Goal: Task Accomplishment & Management: Complete application form

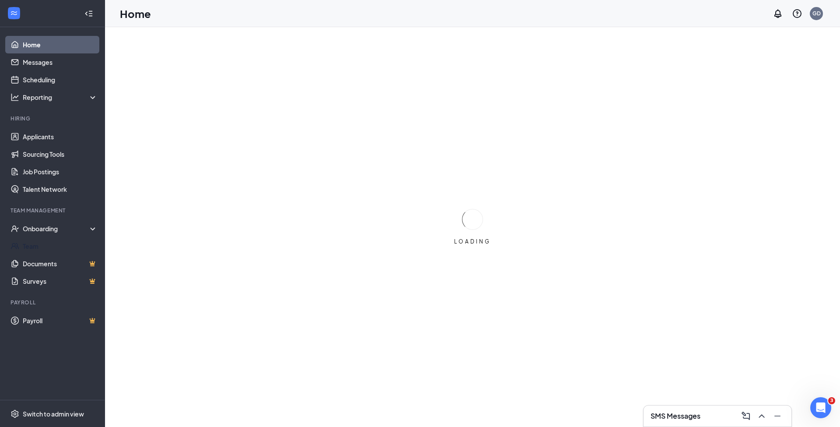
click at [51, 234] on div "Onboarding" at bounding box center [52, 229] width 105 height 18
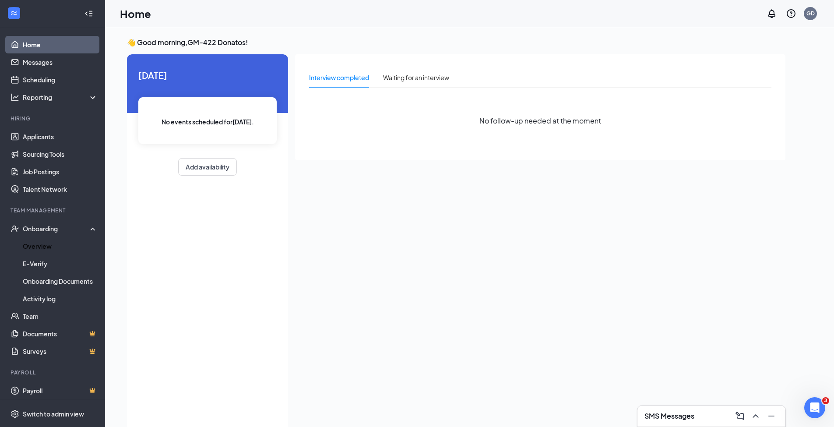
click at [44, 248] on link "Overview" at bounding box center [60, 246] width 75 height 18
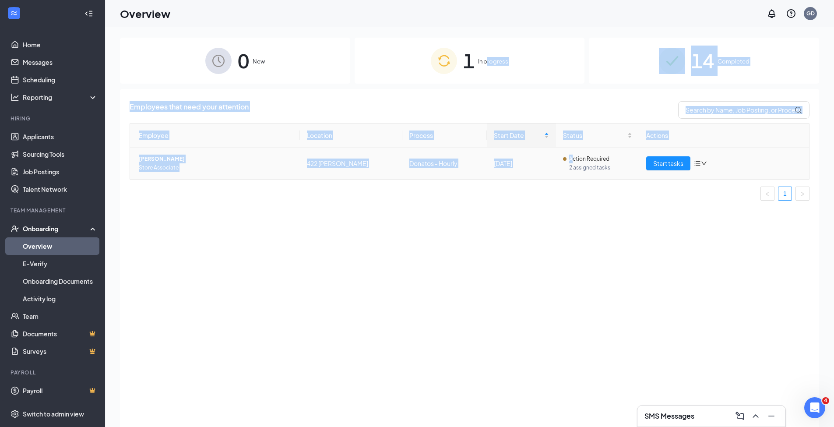
drag, startPoint x: 486, startPoint y: 63, endPoint x: 578, endPoint y: 159, distance: 132.5
click at [570, 161] on div "0 New 1 In progress 14 Completed Employees that need your attention Employee Lo…" at bounding box center [469, 247] width 699 height 418
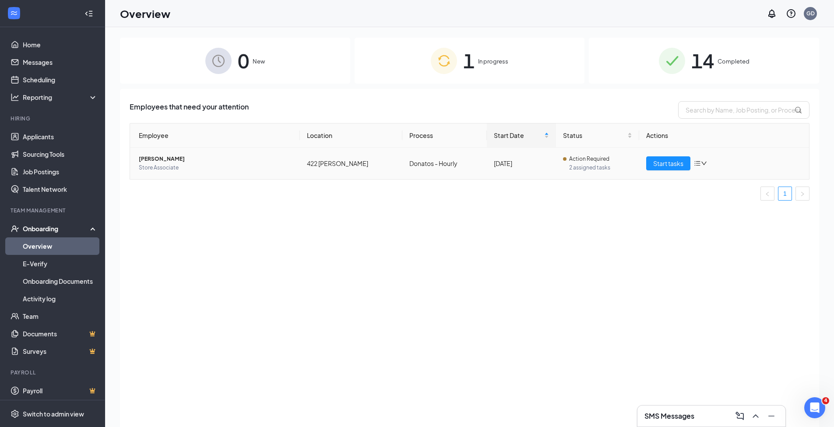
drag, startPoint x: 653, startPoint y: 173, endPoint x: 652, endPoint y: 195, distance: 21.9
click at [653, 193] on div "Employee Location Process Start Date Status Actions [PERSON_NAME] Store Associa…" at bounding box center [470, 161] width 680 height 77
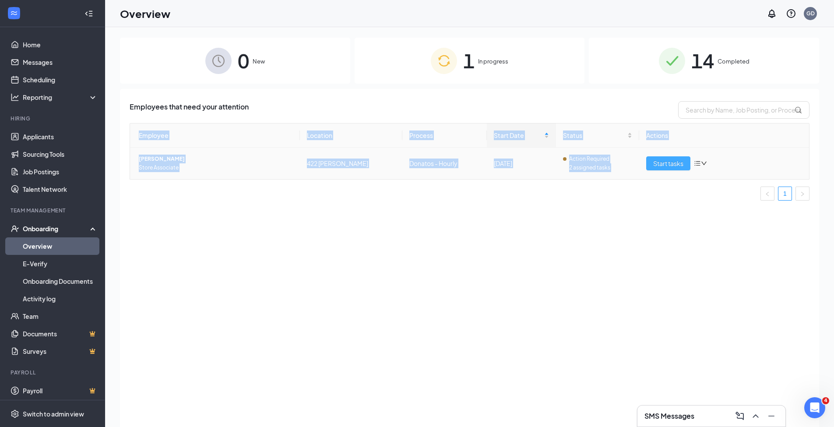
click at [662, 164] on span "Start tasks" at bounding box center [668, 163] width 30 height 10
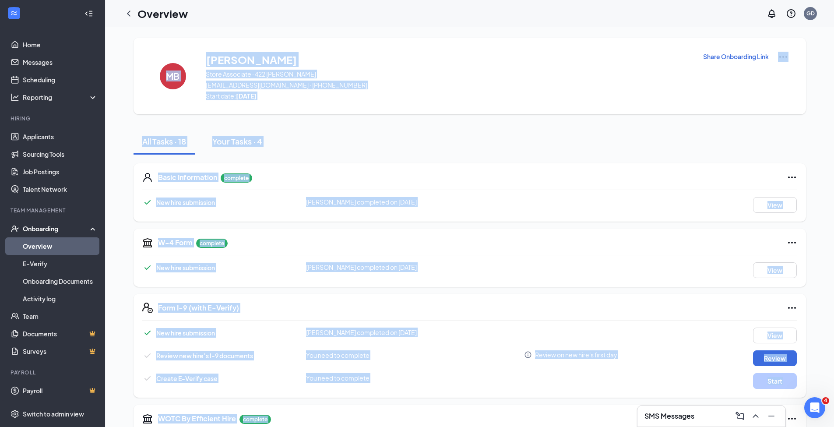
click at [540, 284] on div "W-4 Form complete New hire submission Marissa B Blanton completed on Sep 15, 20…" at bounding box center [469, 257] width 672 height 58
click at [550, 275] on div "New hire submission Marissa B Blanton completed on Sep 15, 2025 View" at bounding box center [469, 270] width 655 height 16
click at [478, 88] on span "[EMAIL_ADDRESS][DOMAIN_NAME] · [PHONE_NUMBER]" at bounding box center [449, 85] width 486 height 9
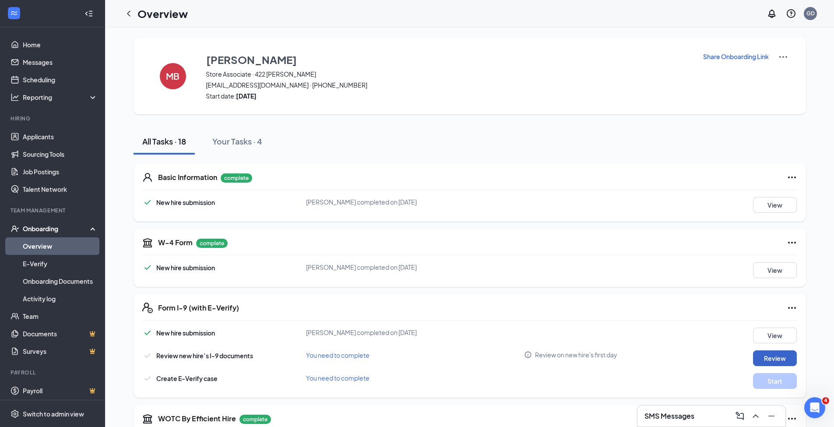
click at [768, 362] on button "Review" at bounding box center [775, 358] width 44 height 16
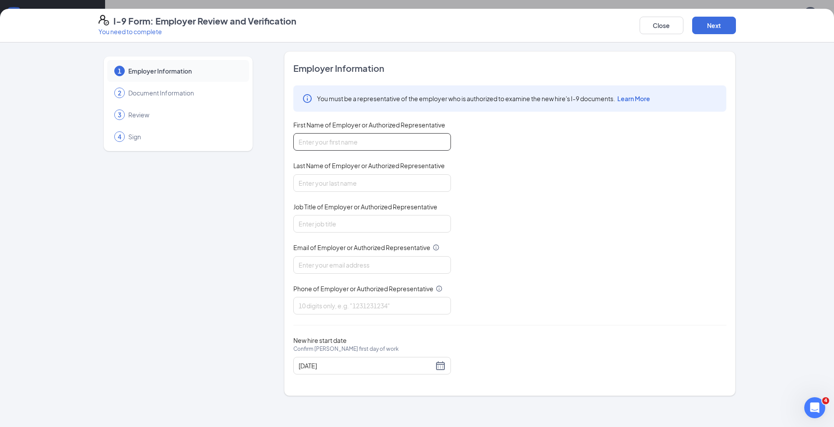
click at [309, 147] on input "First Name of Employer or Authorized Representative" at bounding box center [372, 142] width 158 height 18
type input "russell"
type input "kennedy"
type input "gm"
type input "[EMAIL_ADDRESS][DOMAIN_NAME]"
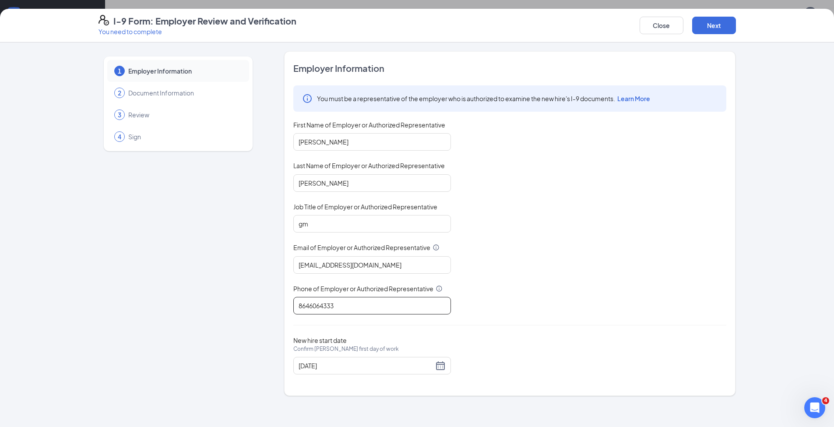
type input "8646064333"
click at [598, 298] on div "You must be a representative of the employer who is authorized to examine the n…" at bounding box center [509, 199] width 433 height 229
click at [715, 26] on button "Next" at bounding box center [714, 26] width 44 height 18
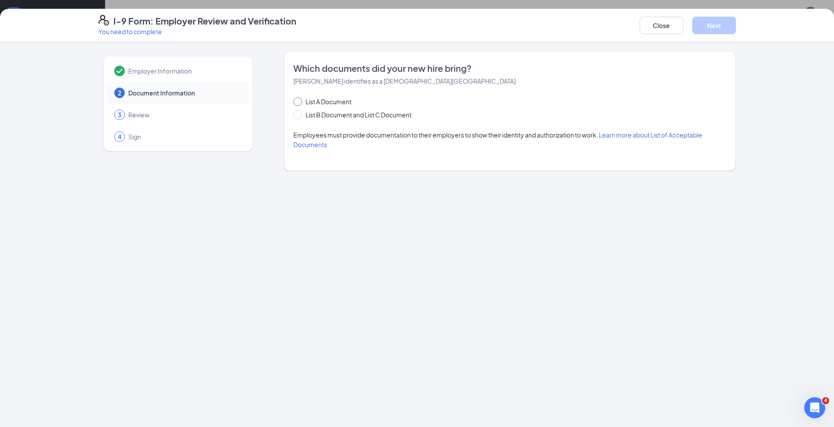
click at [298, 102] on input "List A Document" at bounding box center [296, 100] width 6 height 6
radio input "true"
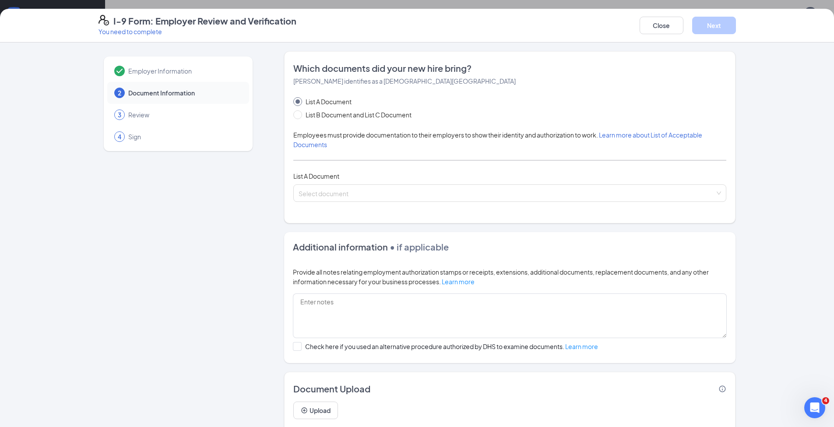
click at [343, 191] on input "search" at bounding box center [506, 191] width 416 height 13
click at [336, 196] on input "search" at bounding box center [506, 191] width 416 height 13
click at [330, 190] on input "search" at bounding box center [506, 191] width 416 height 13
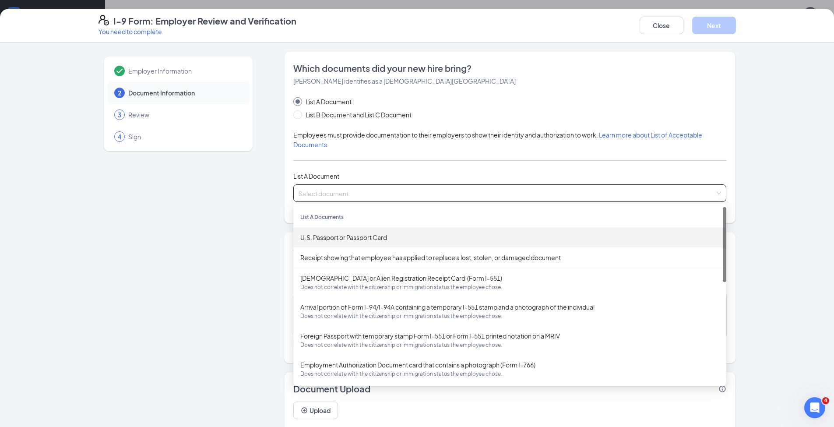
click at [332, 239] on div "U.S. Passport or Passport Card" at bounding box center [509, 237] width 419 height 10
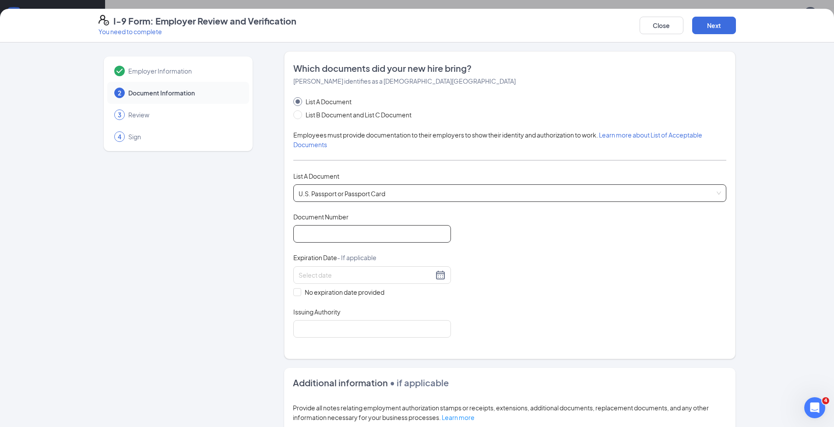
click at [326, 238] on input "Document Number" at bounding box center [372, 234] width 158 height 18
type input "A12432883"
click at [309, 276] on input at bounding box center [365, 275] width 135 height 10
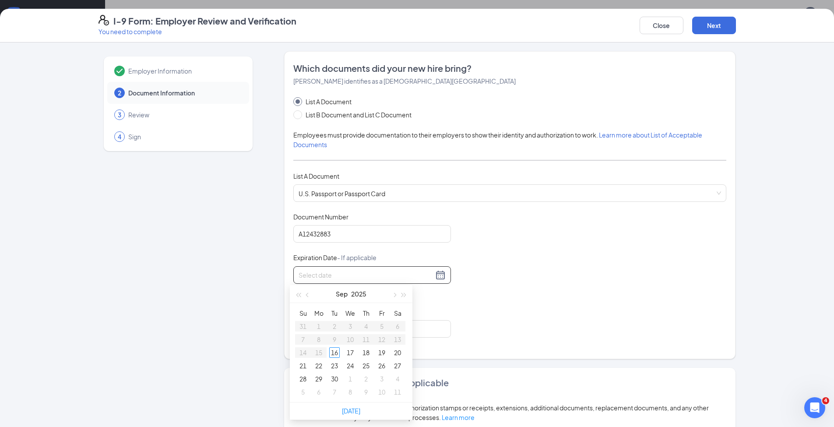
click at [396, 295] on button "button" at bounding box center [394, 294] width 10 height 18
click at [400, 340] on div "13" at bounding box center [397, 339] width 11 height 11
click at [505, 241] on div "Document Title U.S. Passport or Passport Card Document Number [PASSPORT] Expira…" at bounding box center [509, 274] width 433 height 125
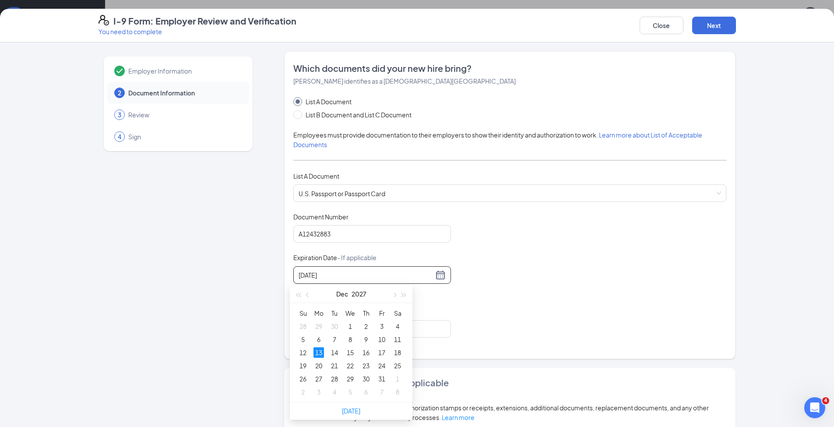
type input "[DATE]"
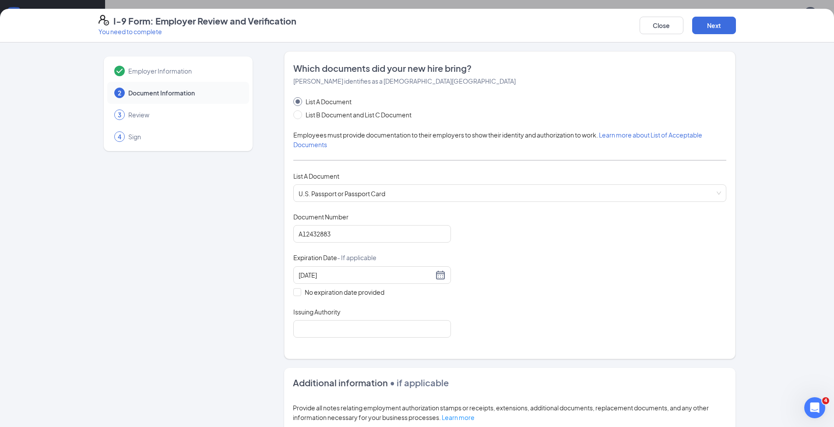
click at [348, 302] on div "Document Title U.S. Passport or Passport Card Document Number A12432883 Expirat…" at bounding box center [509, 274] width 433 height 125
click at [314, 325] on input "Issuing Authority" at bounding box center [372, 329] width 158 height 18
type input "US GOVT"
click at [362, 297] on div "Document Title U.S. Passport or Passport Card Document Number A12432883 Expirat…" at bounding box center [509, 274] width 433 height 125
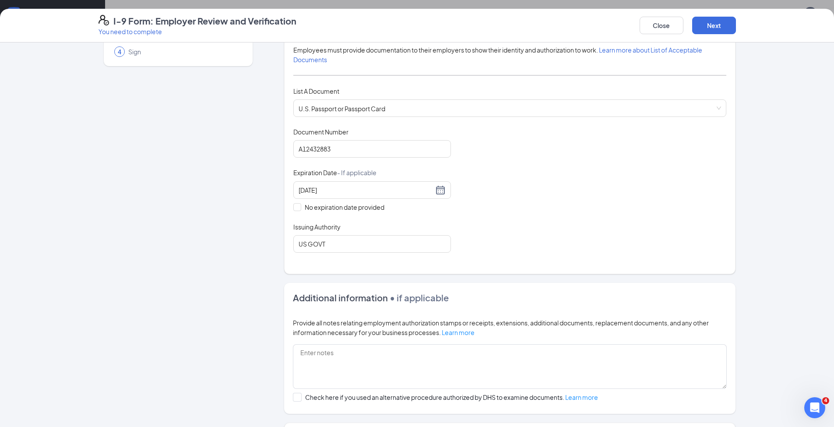
scroll to position [0, 0]
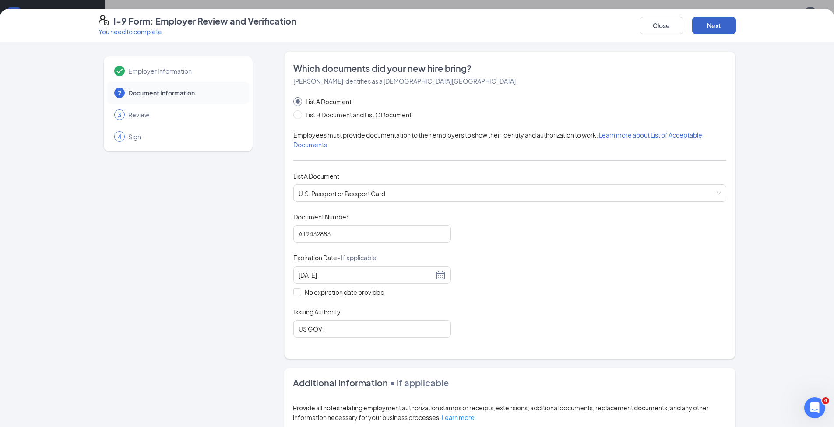
click at [707, 28] on button "Next" at bounding box center [714, 26] width 44 height 18
click at [708, 28] on button "Next" at bounding box center [714, 26] width 44 height 18
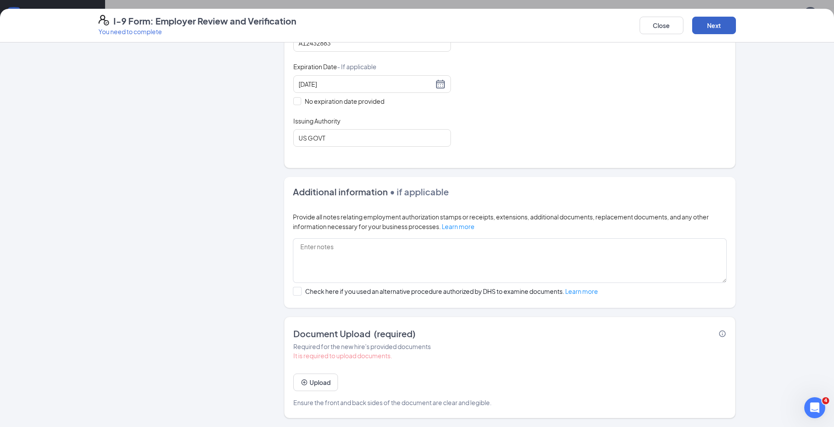
scroll to position [278, 0]
click at [313, 384] on button "Upload" at bounding box center [315, 382] width 45 height 18
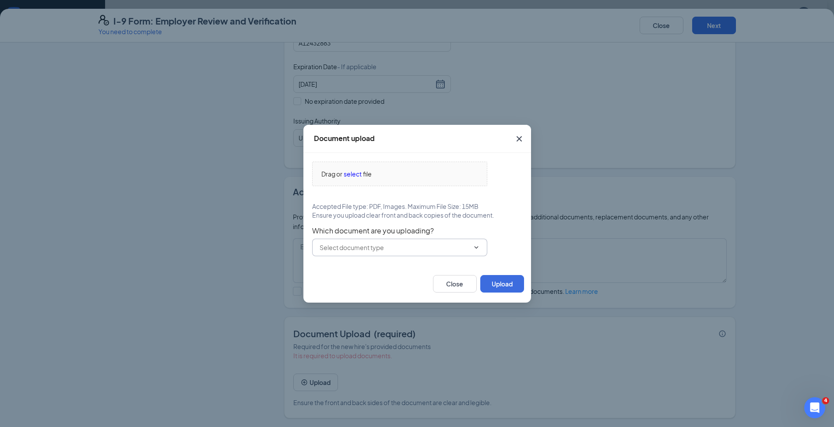
click at [365, 249] on input "text" at bounding box center [394, 247] width 150 height 10
click at [368, 263] on div "U.S. Passport or Passport Card" at bounding box center [369, 264] width 87 height 10
type input "U.S. Passport or Passport Card"
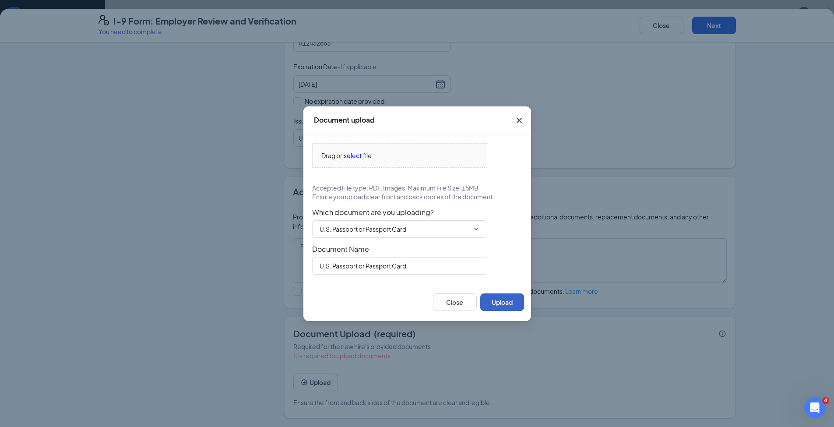
click at [515, 305] on button "Upload" at bounding box center [502, 302] width 44 height 18
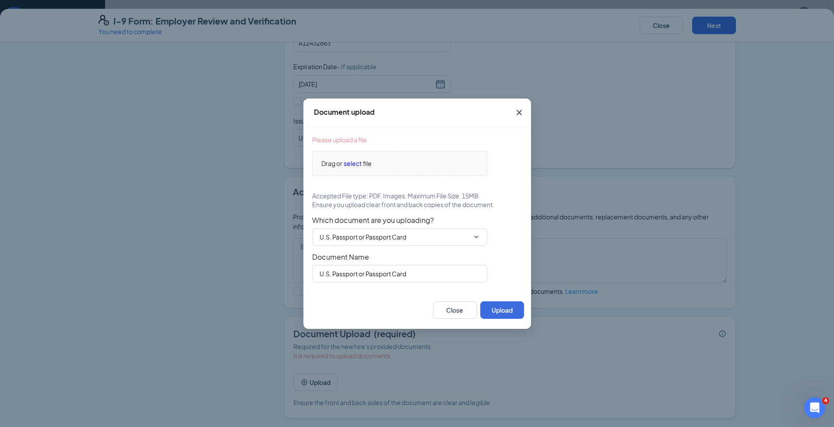
click at [517, 113] on icon "Cross" at bounding box center [519, 112] width 11 height 11
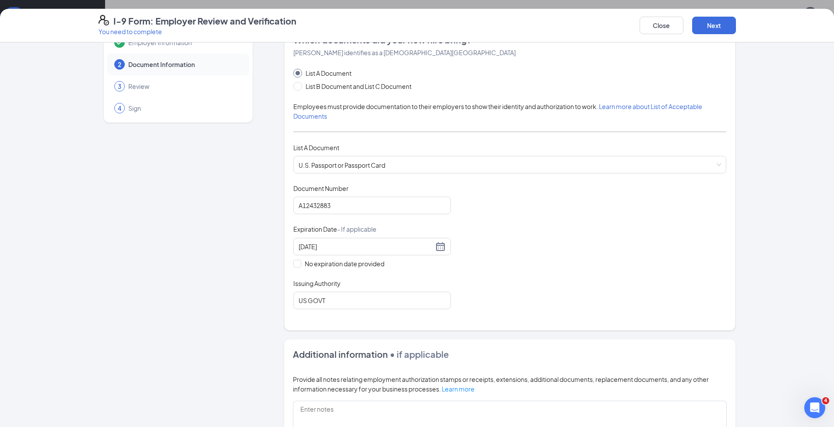
scroll to position [0, 0]
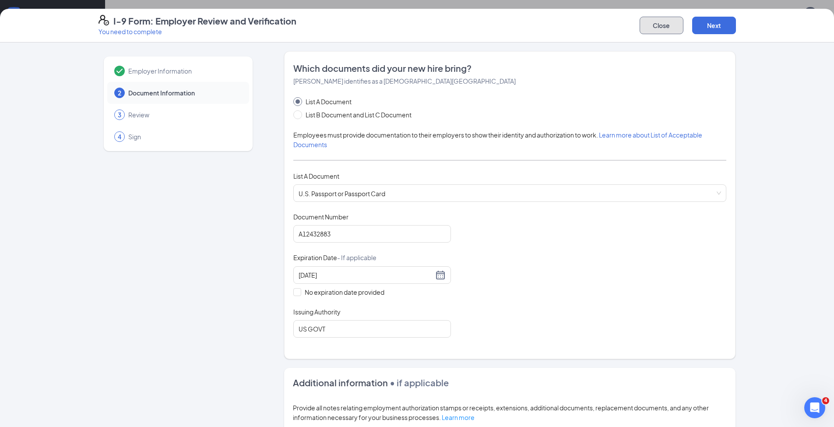
click at [662, 26] on button "Close" at bounding box center [661, 26] width 44 height 18
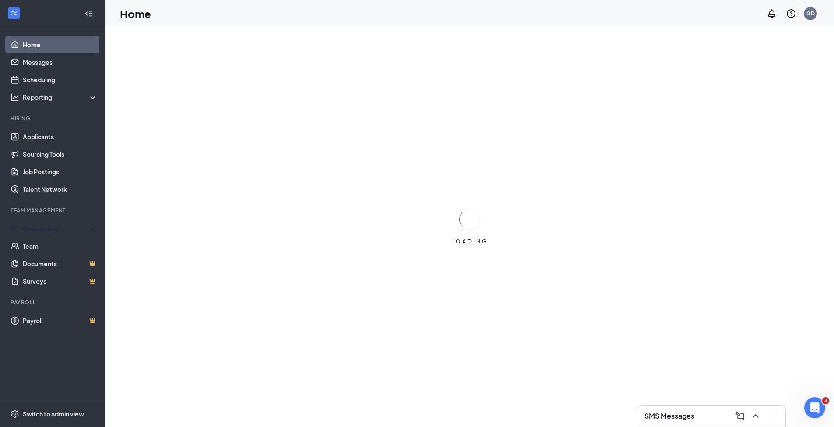
click at [42, 229] on div "Onboarding" at bounding box center [56, 228] width 67 height 9
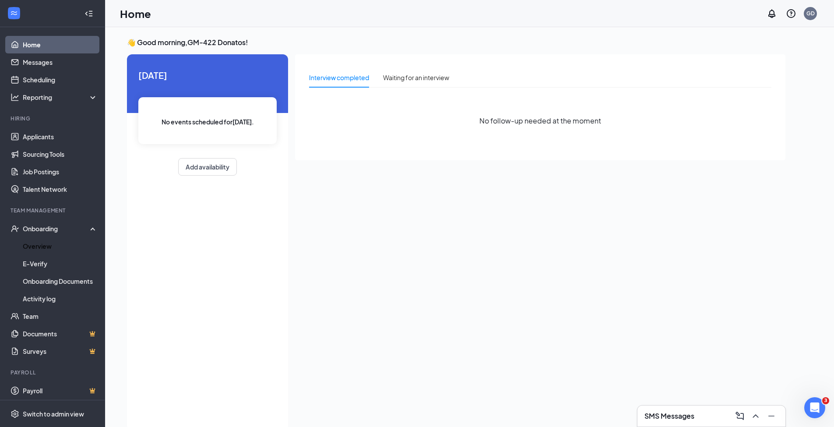
click at [43, 246] on link "Overview" at bounding box center [60, 246] width 75 height 18
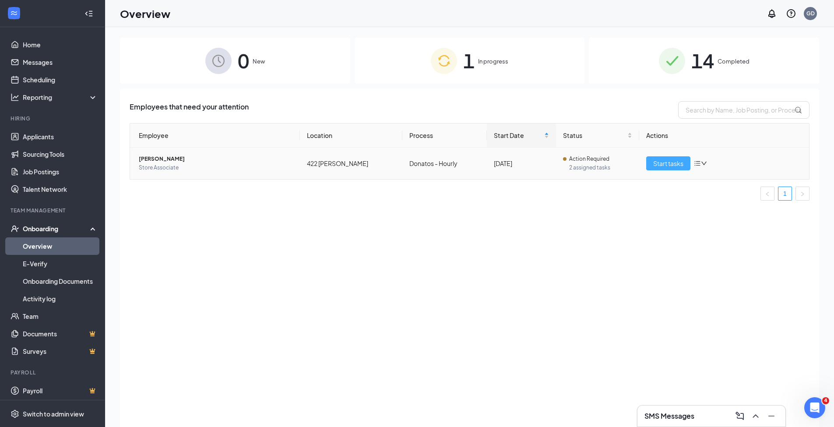
click at [678, 165] on span "Start tasks" at bounding box center [668, 163] width 30 height 10
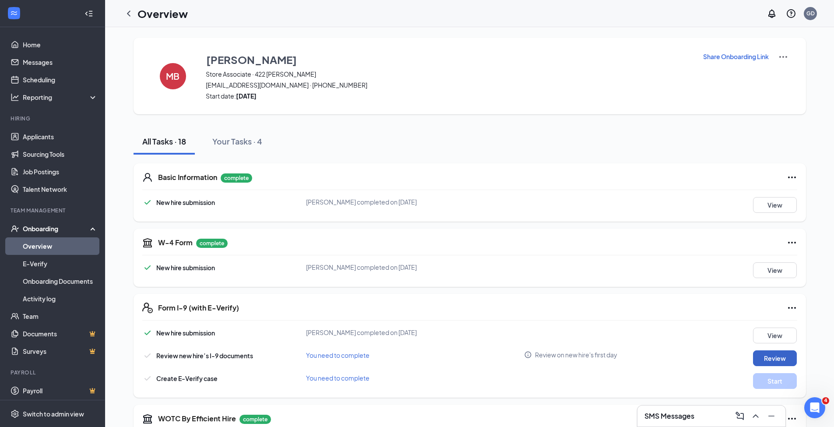
click at [781, 363] on button "Review" at bounding box center [775, 358] width 44 height 16
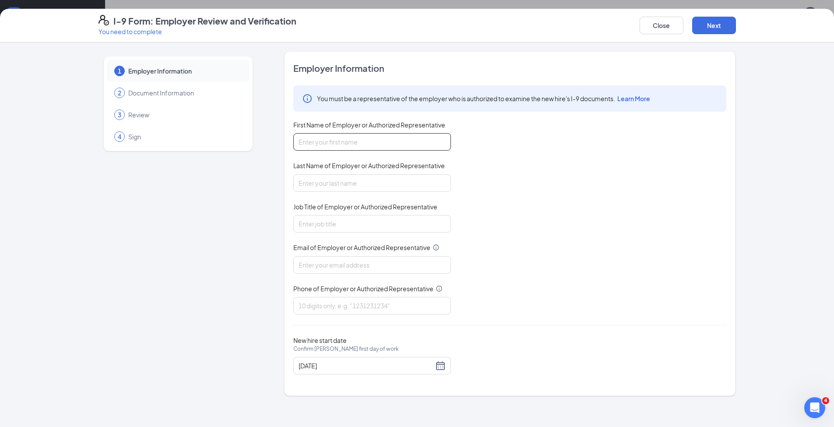
click at [306, 140] on input "First Name of Employer or Authorized Representative" at bounding box center [372, 142] width 158 height 18
type input "[PERSON_NAME]"
type input "GM"
type input "[EMAIL_ADDRESS][DOMAIN_NAME]"
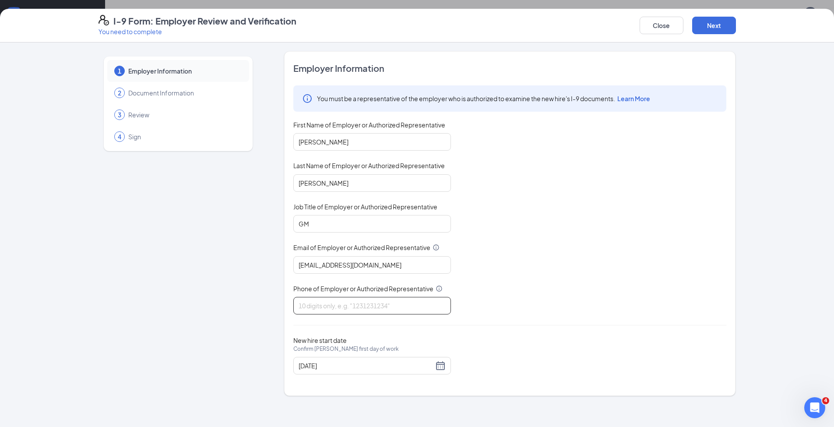
click at [307, 303] on input "Phone of Employer or Authorized Representative" at bounding box center [372, 306] width 158 height 18
type input "8646064333"
click at [721, 29] on button "Next" at bounding box center [714, 26] width 44 height 18
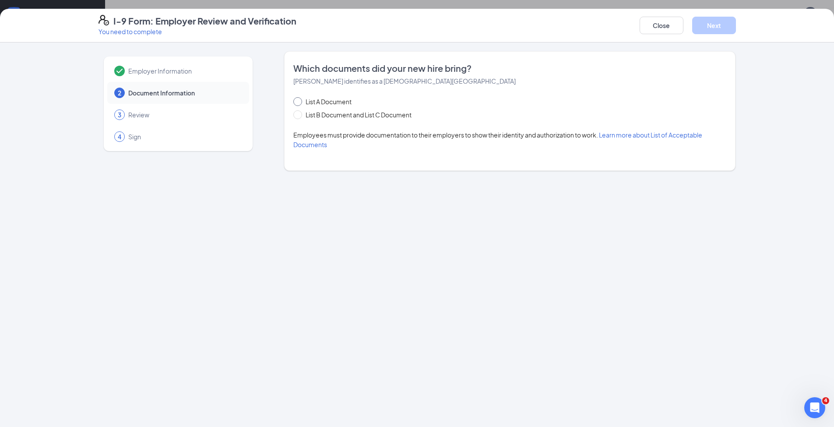
click at [299, 102] on input "List A Document" at bounding box center [296, 100] width 6 height 6
radio input "true"
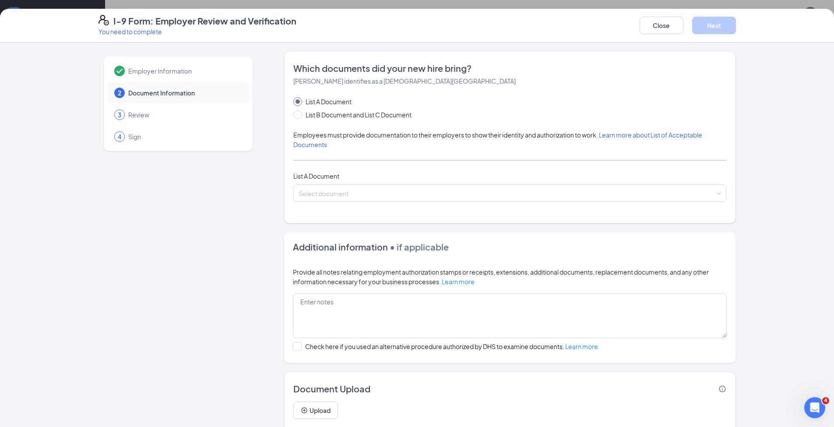
click at [325, 195] on input "search" at bounding box center [506, 191] width 416 height 13
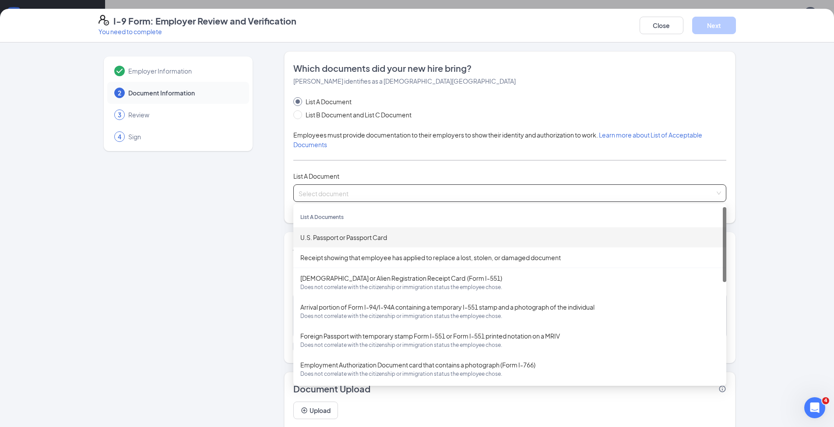
click at [317, 237] on div "U.S. Passport or Passport Card" at bounding box center [509, 237] width 419 height 10
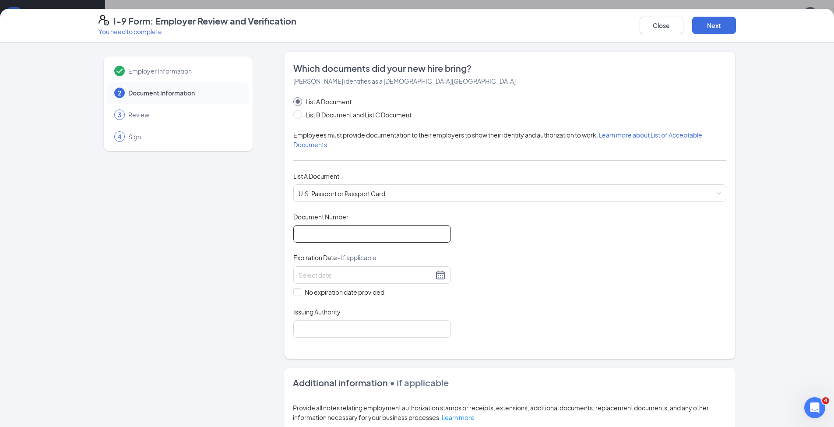
click at [305, 238] on input "Document Number" at bounding box center [372, 234] width 158 height 18
type input "A12432883"
click at [305, 271] on input at bounding box center [365, 275] width 135 height 10
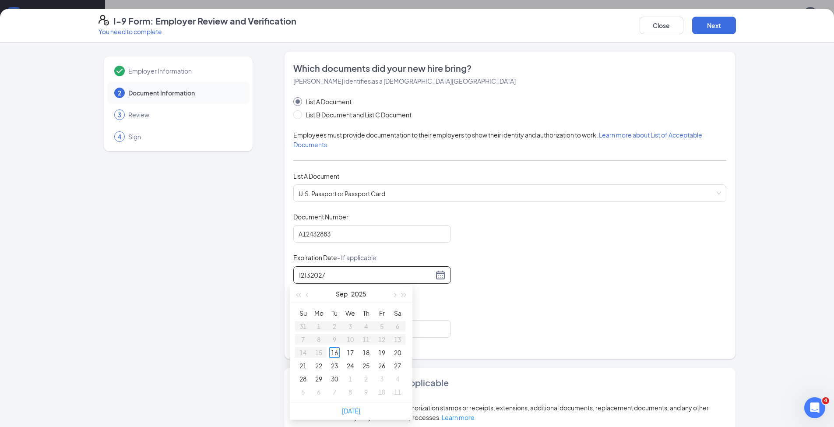
type input "12132027"
click at [398, 255] on div "Expiration Date - If applicable" at bounding box center [372, 259] width 158 height 13
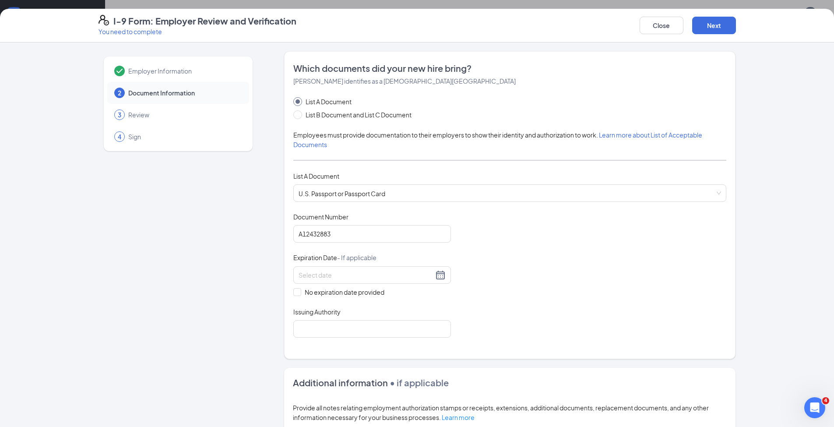
click at [439, 275] on div at bounding box center [371, 275] width 147 height 11
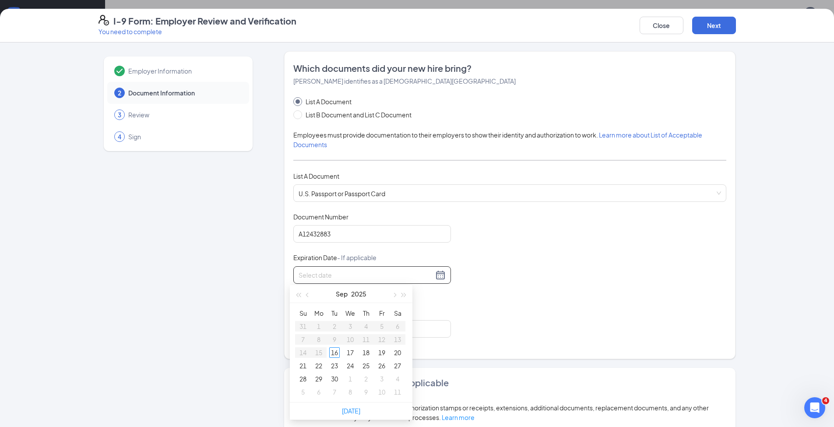
click at [395, 295] on button "button" at bounding box center [394, 294] width 10 height 18
click at [395, 295] on span "button" at bounding box center [394, 295] width 4 height 4
click at [396, 341] on div "13" at bounding box center [397, 339] width 11 height 11
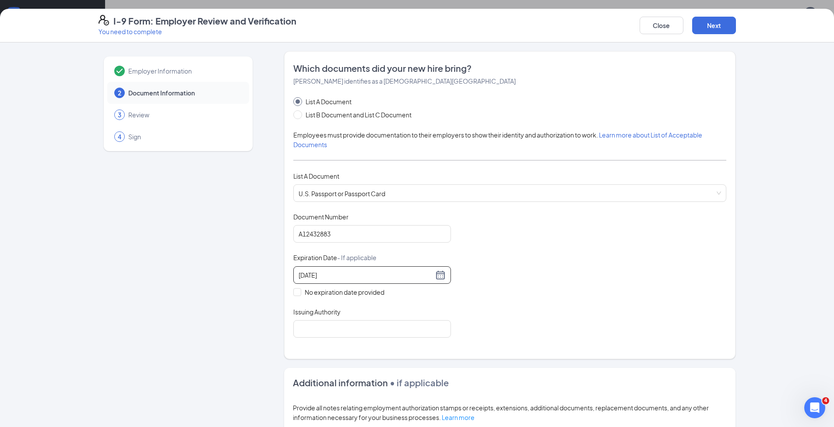
click at [333, 276] on input "[DATE]" at bounding box center [365, 275] width 135 height 10
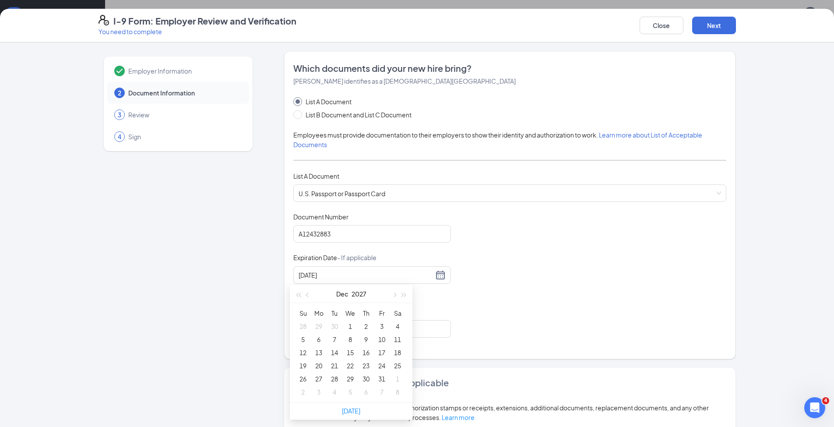
click at [462, 218] on div "Document Title U.S. Passport or Passport Card Document Number [PASSPORT] Expira…" at bounding box center [509, 274] width 433 height 125
type input "[DATE]"
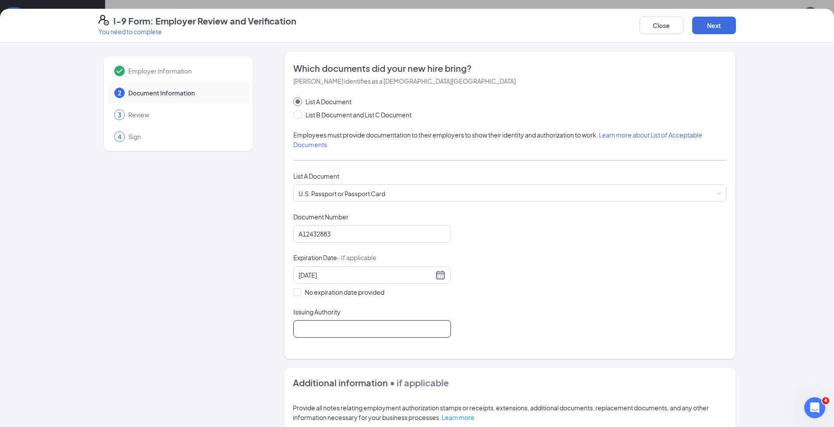
click at [312, 330] on input "Issuing Authority" at bounding box center [372, 329] width 158 height 18
type input "u"
type input "US GOVT"
click at [402, 309] on div "Issuing Authority" at bounding box center [372, 313] width 158 height 13
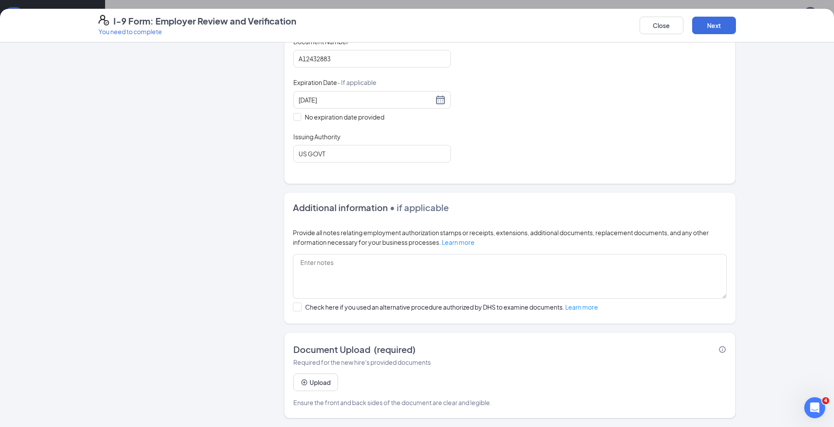
scroll to position [232, 0]
click at [717, 26] on button "Next" at bounding box center [714, 26] width 44 height 18
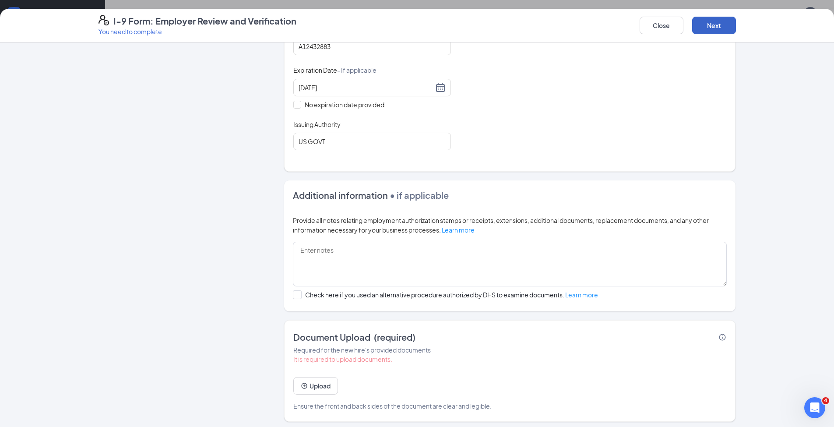
scroll to position [191, 0]
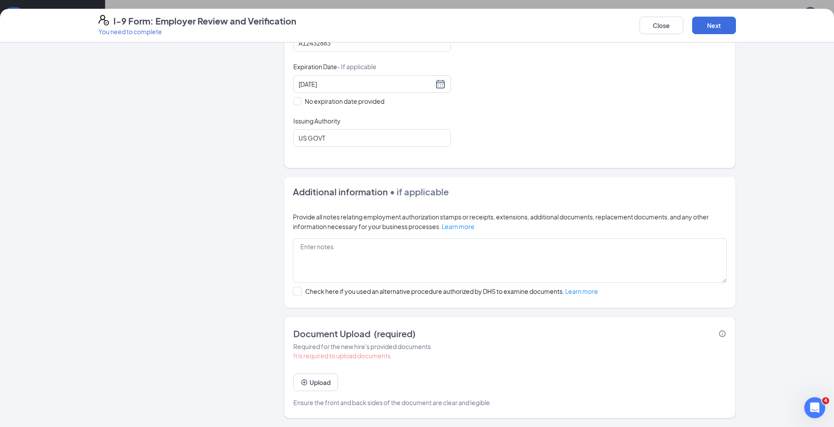
click at [18, 420] on div "Employer Information 2 Document Information 3 Review 4 Sign Which documents did…" at bounding box center [417, 234] width 834 height 384
click at [153, 32] on p "You need to complete" at bounding box center [197, 31] width 198 height 9
click at [297, 291] on div at bounding box center [297, 291] width 9 height 9
click at [297, 291] on input "Check here if you used an alternative procedure authorized by DHS to examine do…" at bounding box center [296, 290] width 6 height 6
click at [504, 334] on div "Document Upload (required)" at bounding box center [509, 333] width 433 height 12
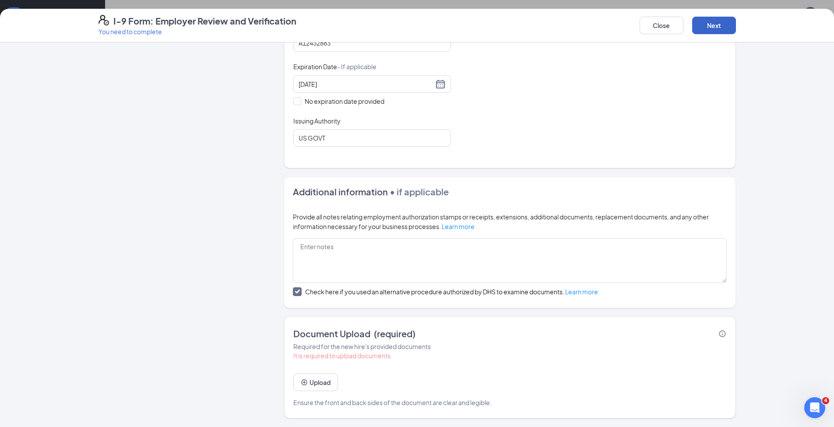
click at [729, 27] on button "Next" at bounding box center [714, 26] width 44 height 18
click at [294, 292] on input "Check here if you used an alternative procedure authorized by DHS to examine do…" at bounding box center [296, 290] width 6 height 6
checkbox input "false"
drag, startPoint x: 591, startPoint y: 365, endPoint x: 598, endPoint y: 365, distance: 7.0
click at [595, 365] on div "It is required to upload documents. Upload Ensure the front and back sides of t…" at bounding box center [509, 379] width 433 height 56
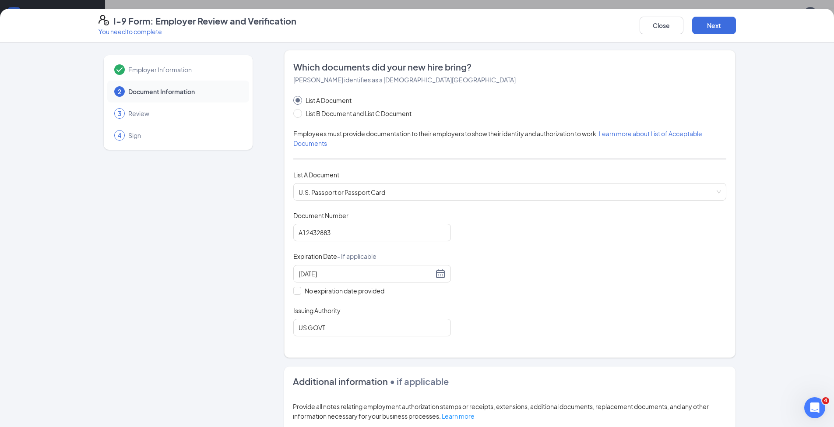
scroll to position [0, 0]
click at [118, 114] on span "3" at bounding box center [120, 114] width 4 height 9
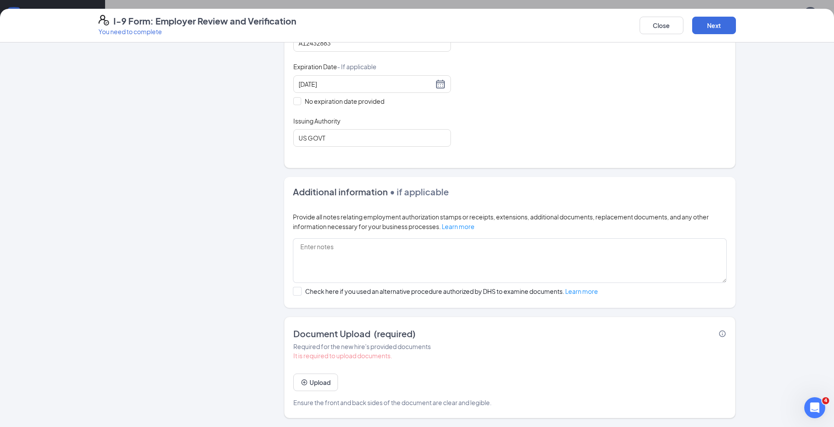
scroll to position [371, 0]
click at [302, 384] on icon "PlusCircle" at bounding box center [304, 382] width 7 height 7
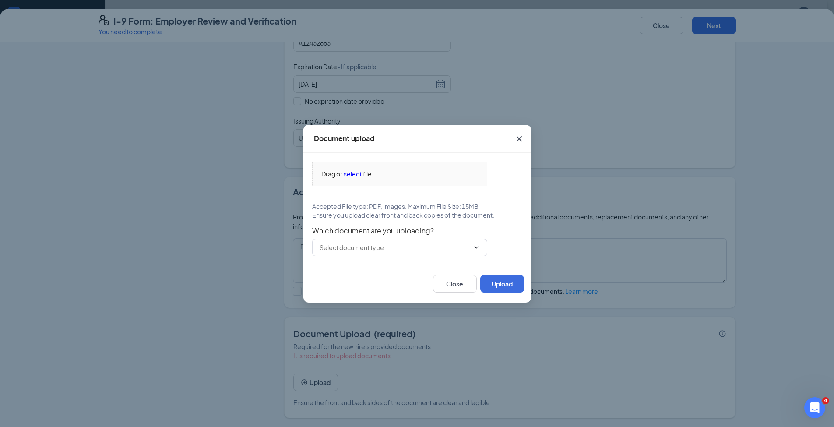
click at [351, 176] on span "select" at bounding box center [353, 174] width 18 height 10
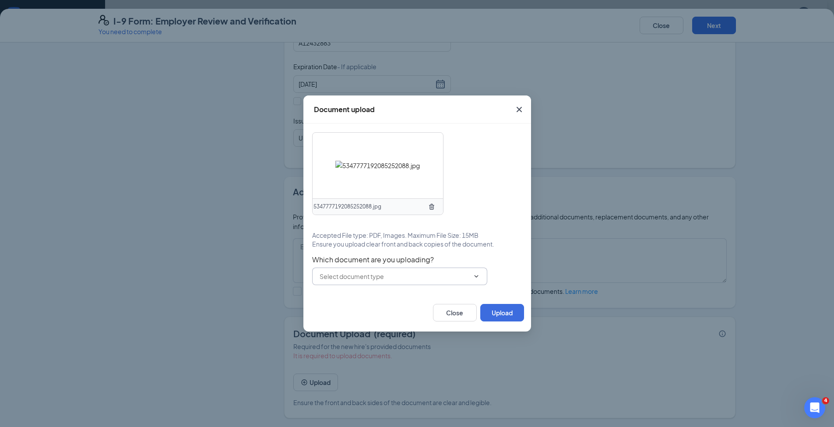
click at [338, 278] on input "text" at bounding box center [394, 276] width 150 height 10
click at [342, 291] on div "U.S. Passport or Passport Card" at bounding box center [369, 293] width 87 height 10
type input "U.S. Passport or Passport Card"
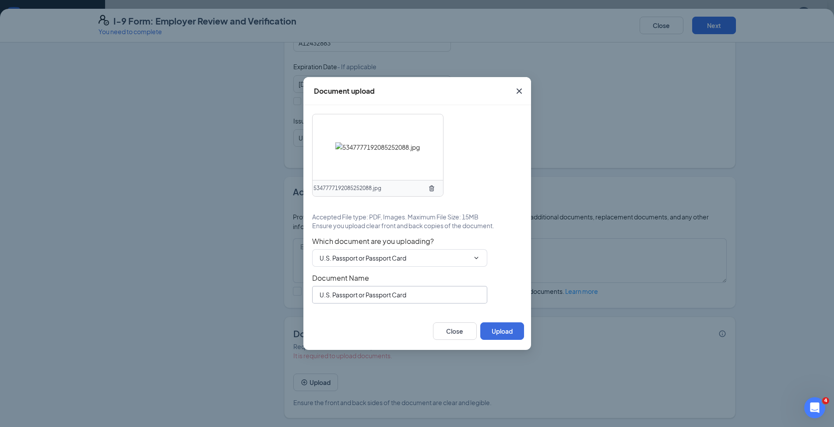
click at [351, 295] on input "U.S. Passport or Passport Card" at bounding box center [399, 295] width 175 height 18
click at [410, 294] on input "U.S. Passport or Passport Card" at bounding box center [399, 295] width 175 height 18
type input "U"
type input "[PERSON_NAME] [PERSON_NAME]"
click at [495, 330] on button "Upload" at bounding box center [502, 331] width 44 height 18
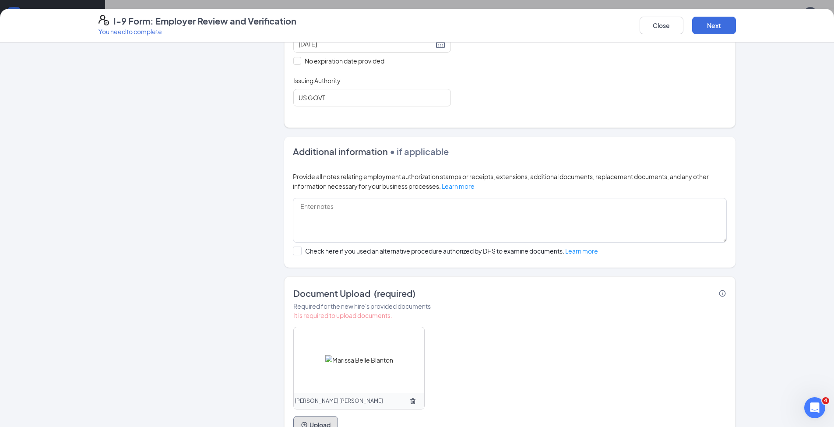
scroll to position [274, 0]
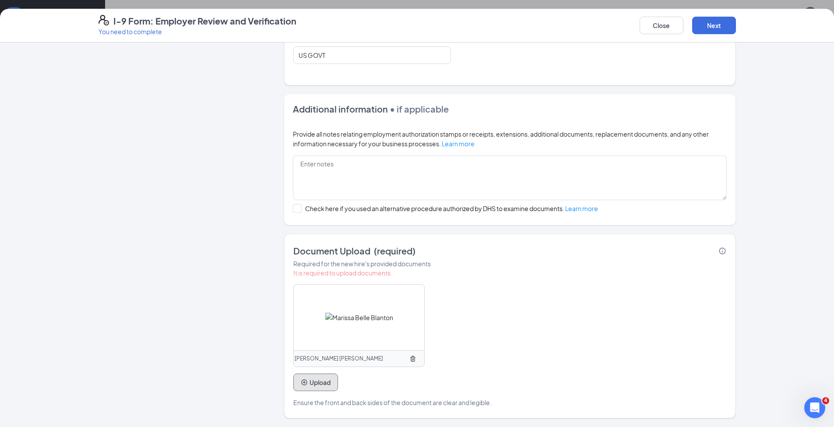
click at [318, 381] on button "Upload" at bounding box center [315, 382] width 45 height 18
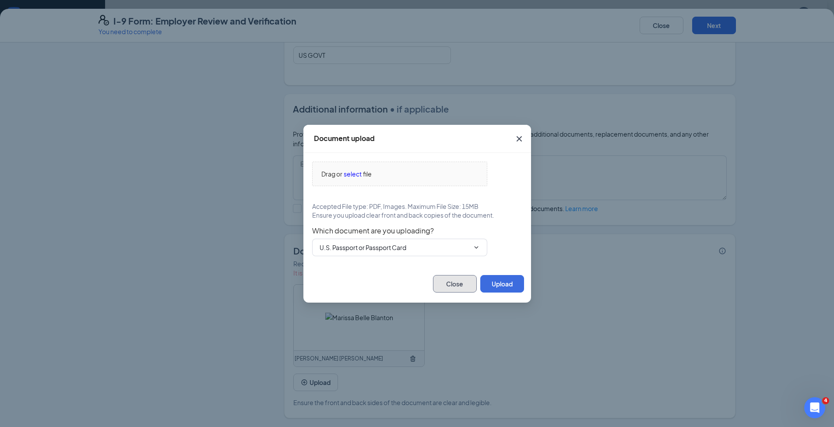
click at [454, 285] on button "Close" at bounding box center [455, 284] width 44 height 18
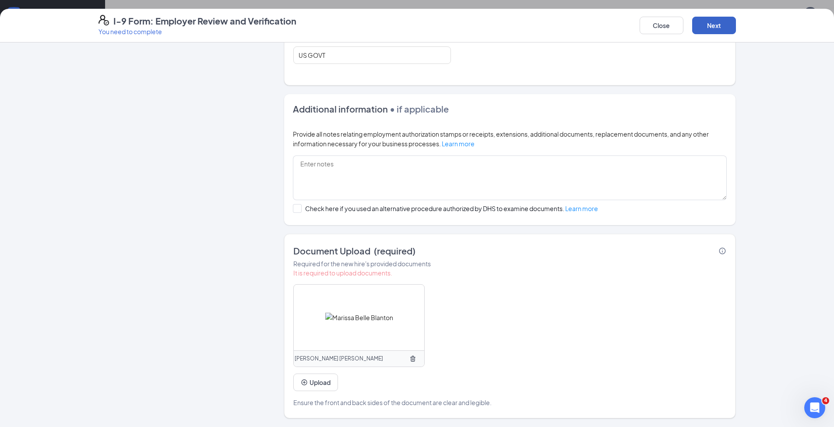
click at [712, 25] on button "Next" at bounding box center [714, 26] width 44 height 18
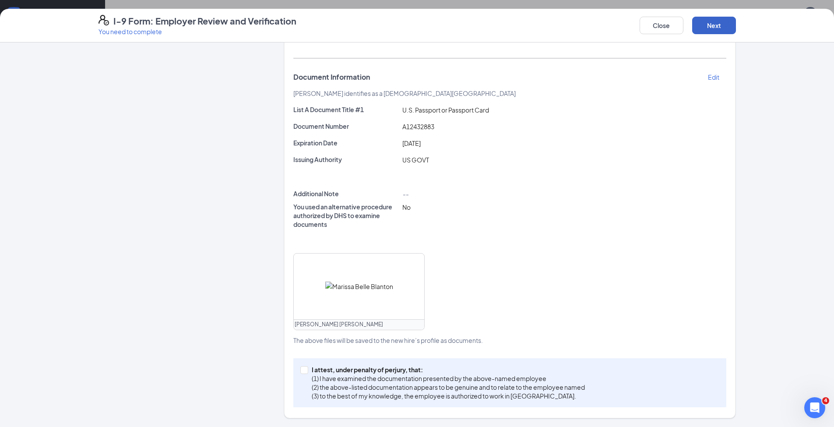
scroll to position [498, 0]
click at [304, 370] on span at bounding box center [304, 370] width 8 height 8
click at [304, 370] on input "I attest, under penalty of [PERSON_NAME], that: (1) I have examined the documen…" at bounding box center [303, 369] width 6 height 6
checkbox input "true"
click at [717, 24] on button "Next" at bounding box center [714, 26] width 44 height 18
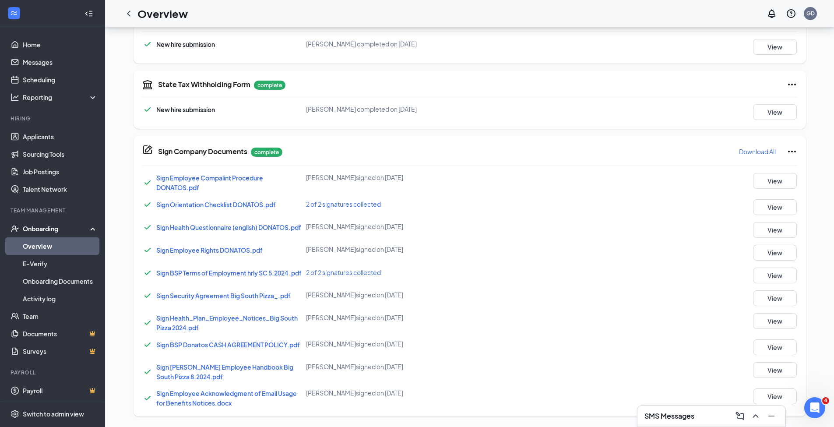
scroll to position [144, 0]
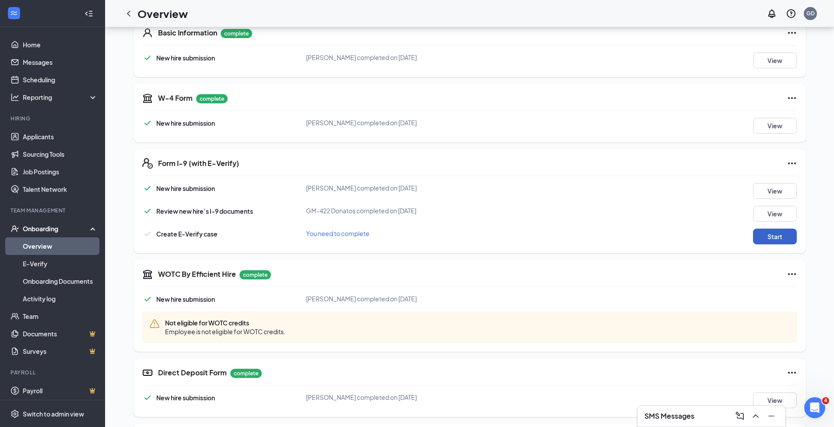
click at [764, 235] on button "Start" at bounding box center [775, 236] width 44 height 16
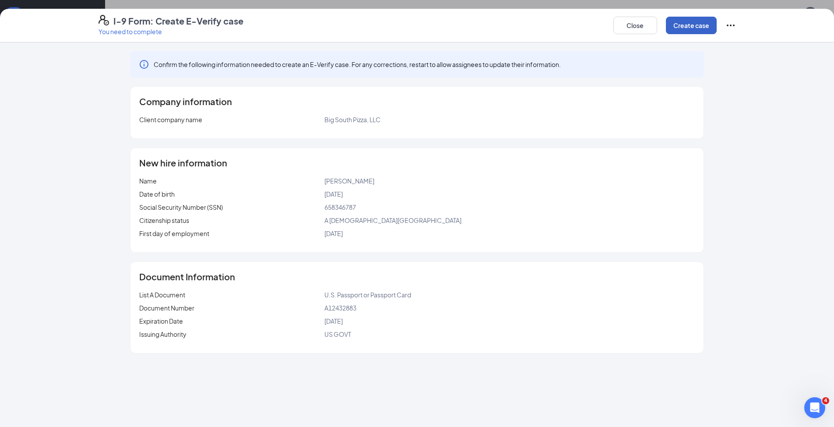
click at [685, 27] on button "Create case" at bounding box center [691, 26] width 51 height 18
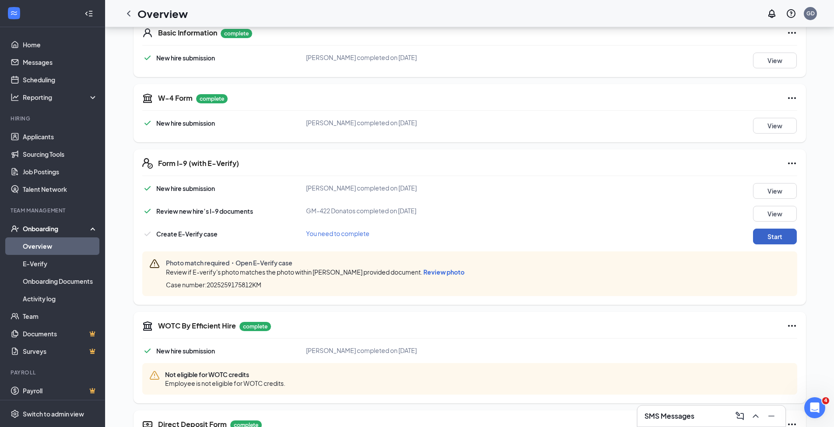
click at [763, 238] on button "Start" at bounding box center [775, 236] width 44 height 16
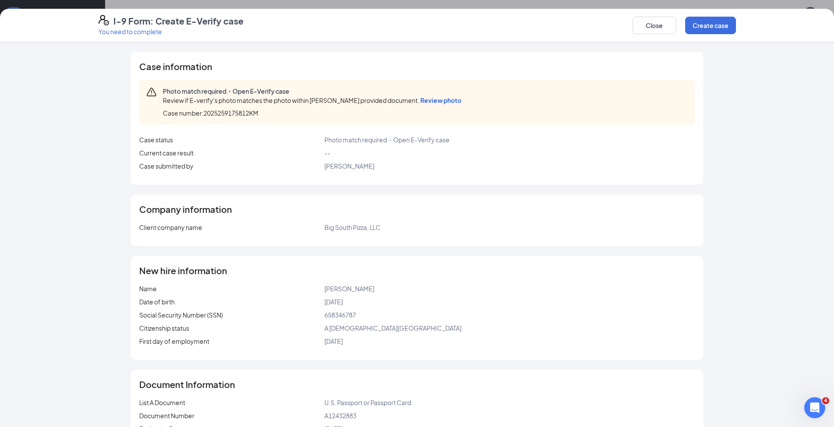
click at [447, 98] on span "Review photo" at bounding box center [440, 100] width 41 height 8
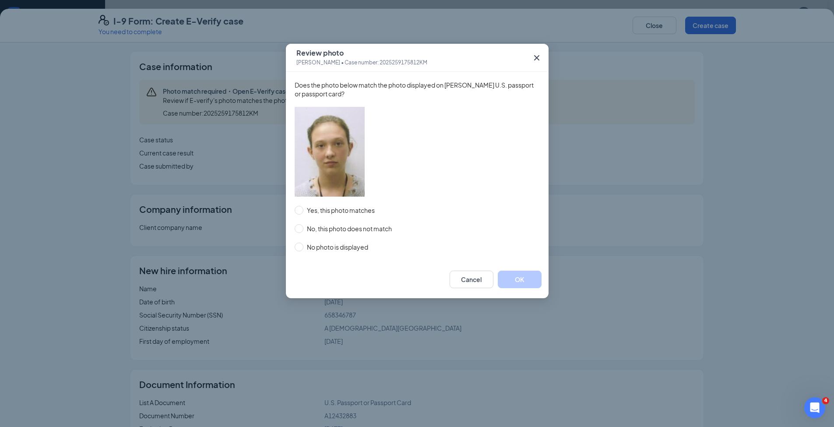
click at [301, 211] on span at bounding box center [299, 210] width 9 height 9
click at [301, 211] on input "Yes, this photo matches" at bounding box center [299, 210] width 9 height 9
radio input "true"
click at [525, 279] on button "OK" at bounding box center [520, 279] width 44 height 18
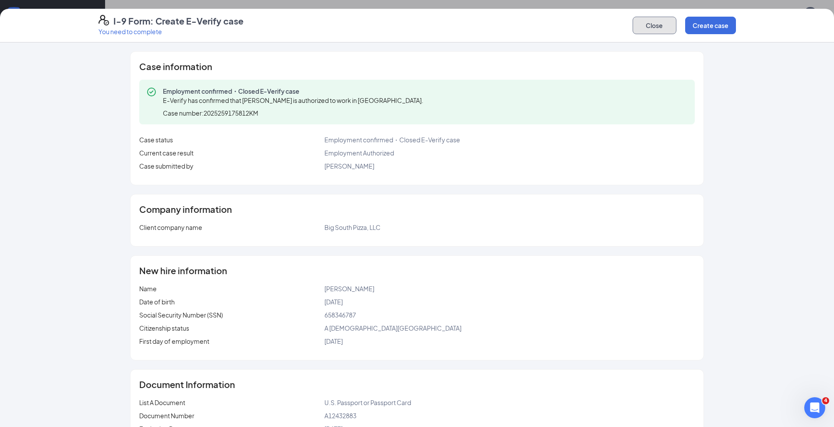
click at [653, 28] on button "Close" at bounding box center [654, 26] width 44 height 18
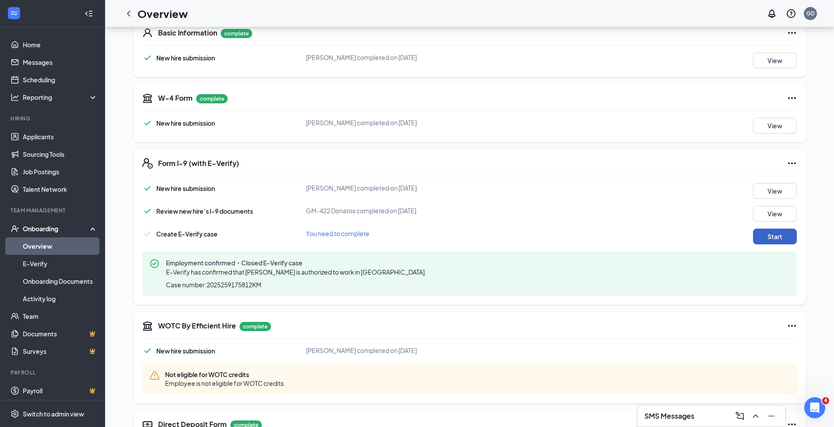
click at [773, 232] on button "Start" at bounding box center [775, 236] width 44 height 16
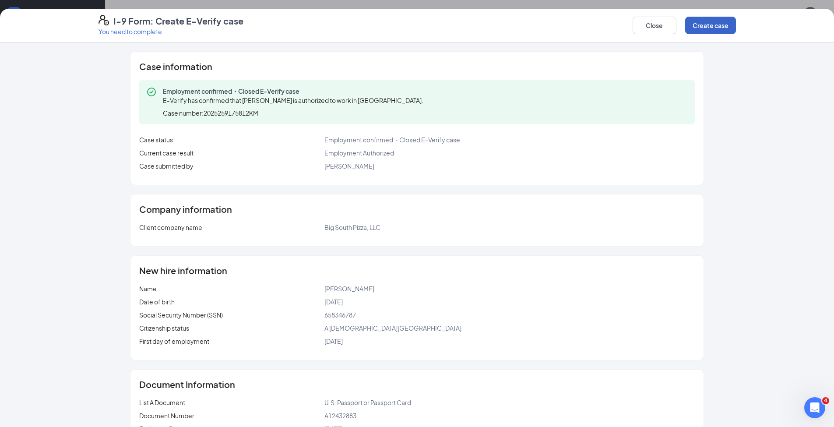
click at [705, 24] on button "Create case" at bounding box center [710, 26] width 51 height 18
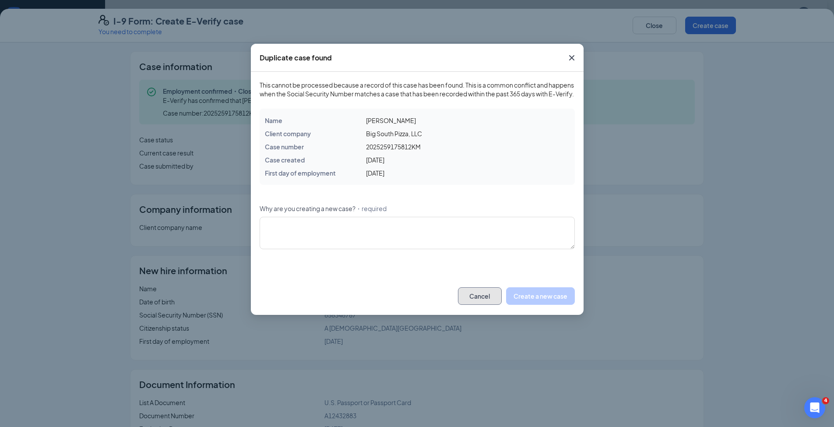
click at [479, 305] on button "Cancel" at bounding box center [480, 296] width 44 height 18
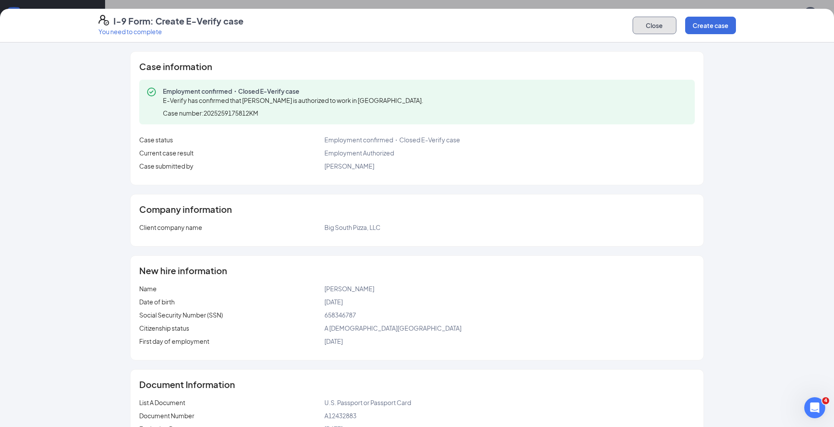
click at [650, 27] on button "Close" at bounding box center [654, 26] width 44 height 18
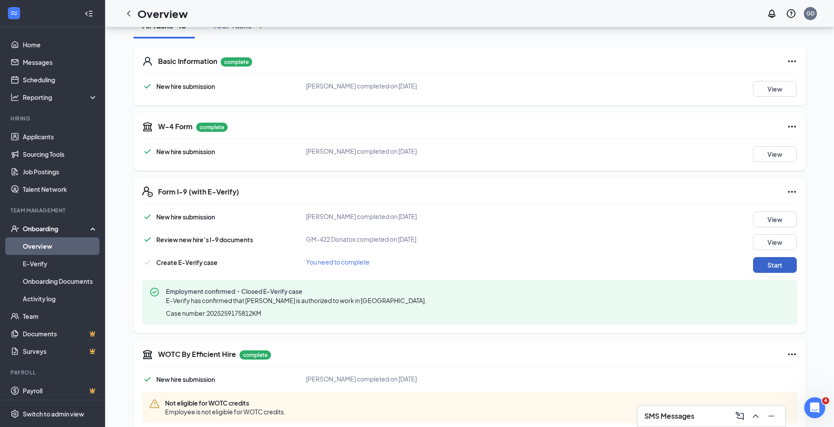
scroll to position [0, 0]
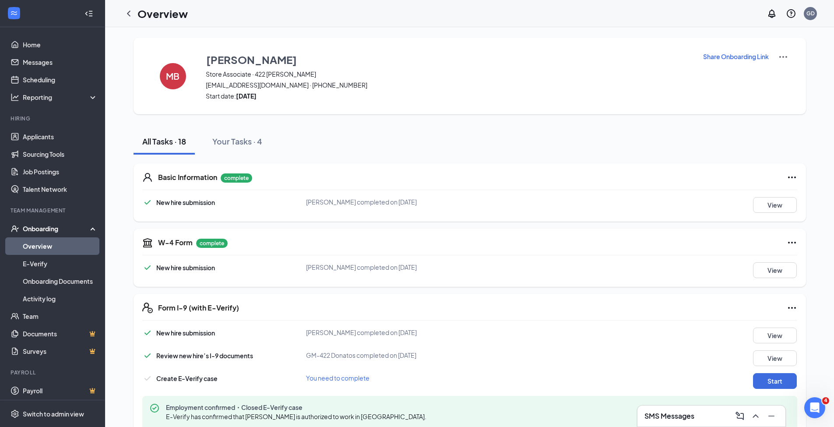
click at [127, 13] on icon "ChevronLeft" at bounding box center [129, 14] width 4 height 6
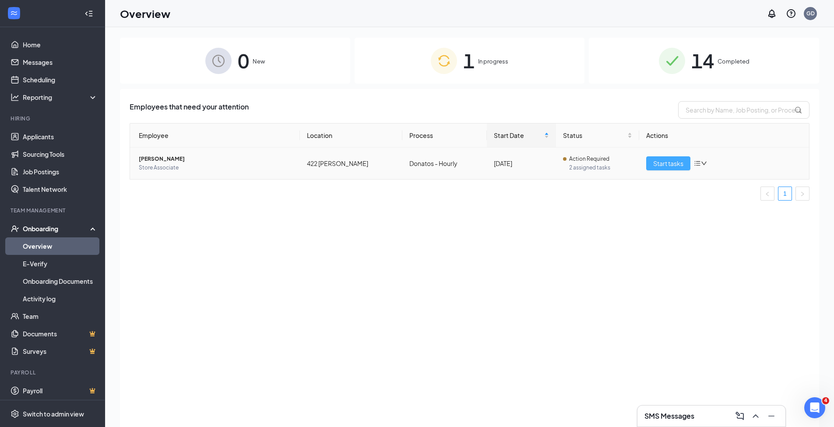
click at [677, 165] on div "Employee Location Process Start Date Status Actions [PERSON_NAME] Store Associa…" at bounding box center [470, 161] width 680 height 77
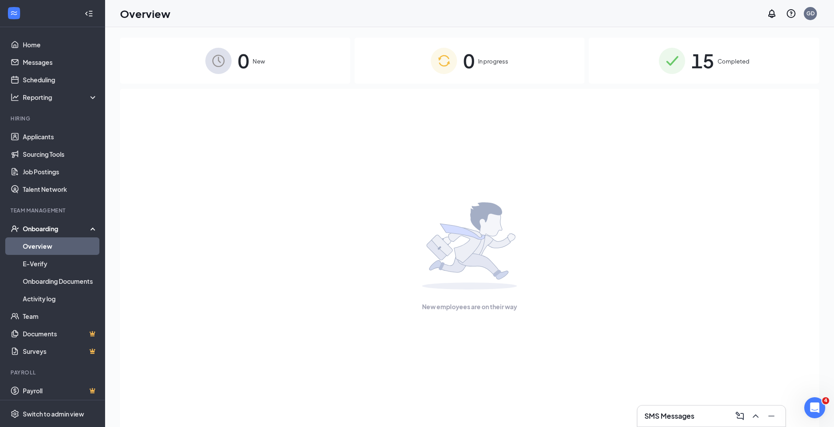
click at [725, 65] on span "Completed" at bounding box center [733, 61] width 32 height 9
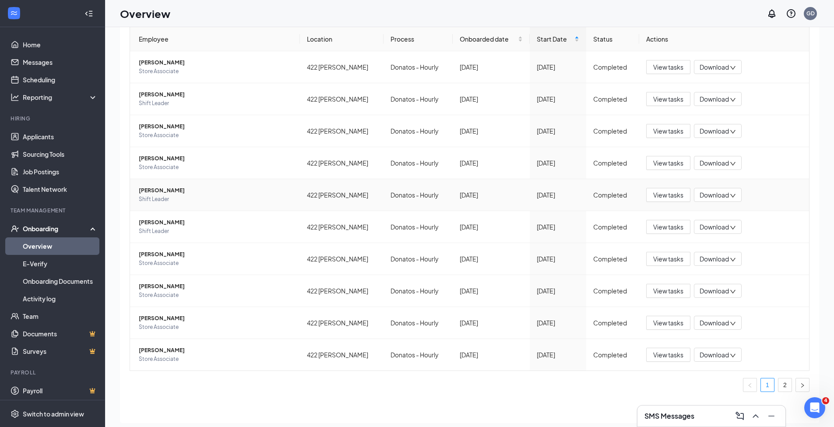
scroll to position [39, 0]
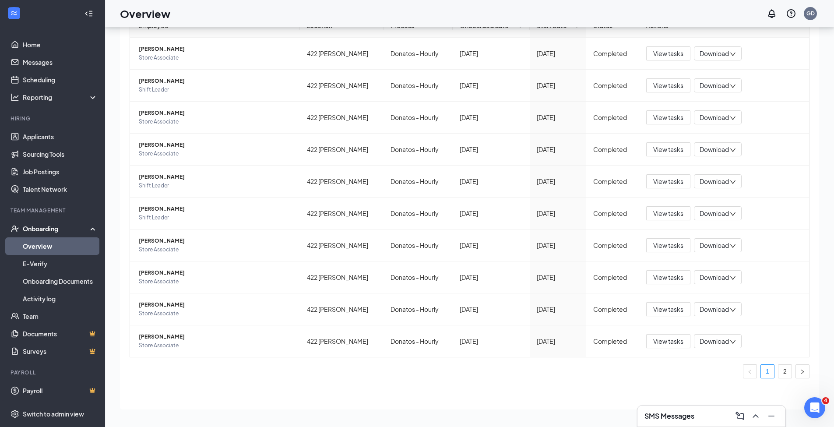
click at [780, 372] on link "2" at bounding box center [784, 371] width 13 height 13
